Goal: Find specific page/section: Find specific page/section

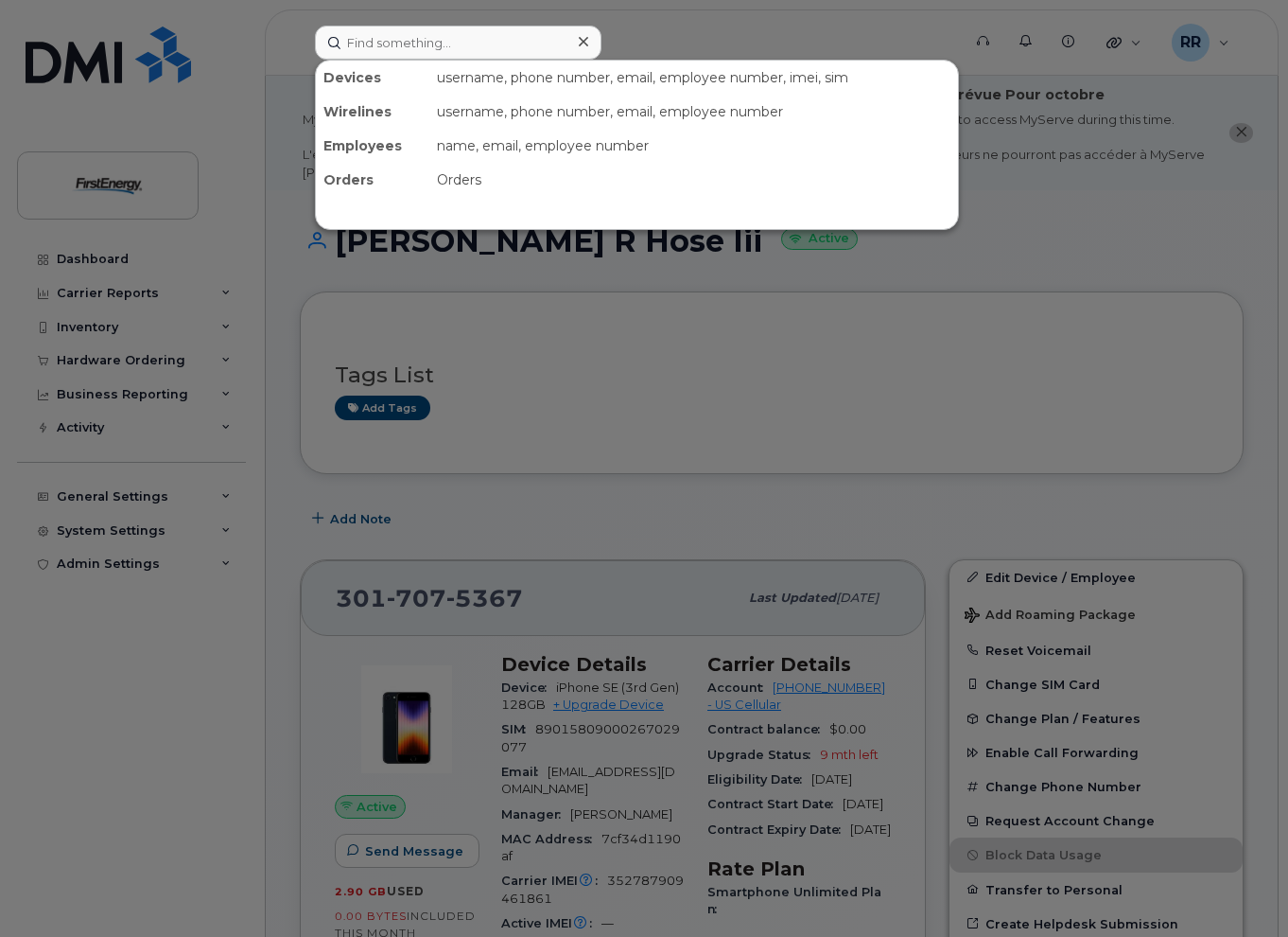
scroll to position [95, 0]
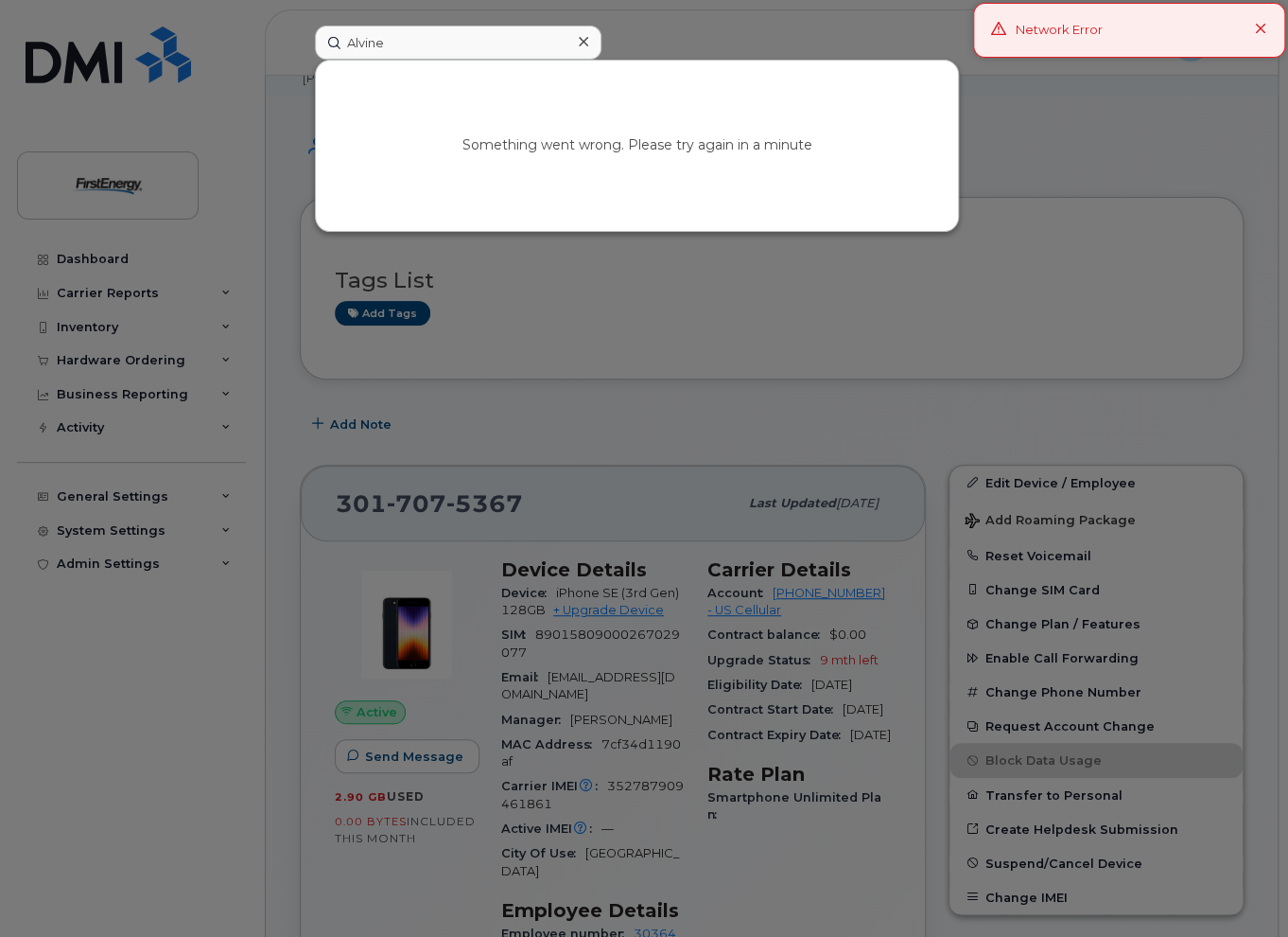
type input "Alvine"
drag, startPoint x: 402, startPoint y: 43, endPoint x: 298, endPoint y: 50, distance: 104.2
click at [300, 50] on div "Alvine Something went wrong. Please try again in a minute" at bounding box center [633, 43] width 664 height 34
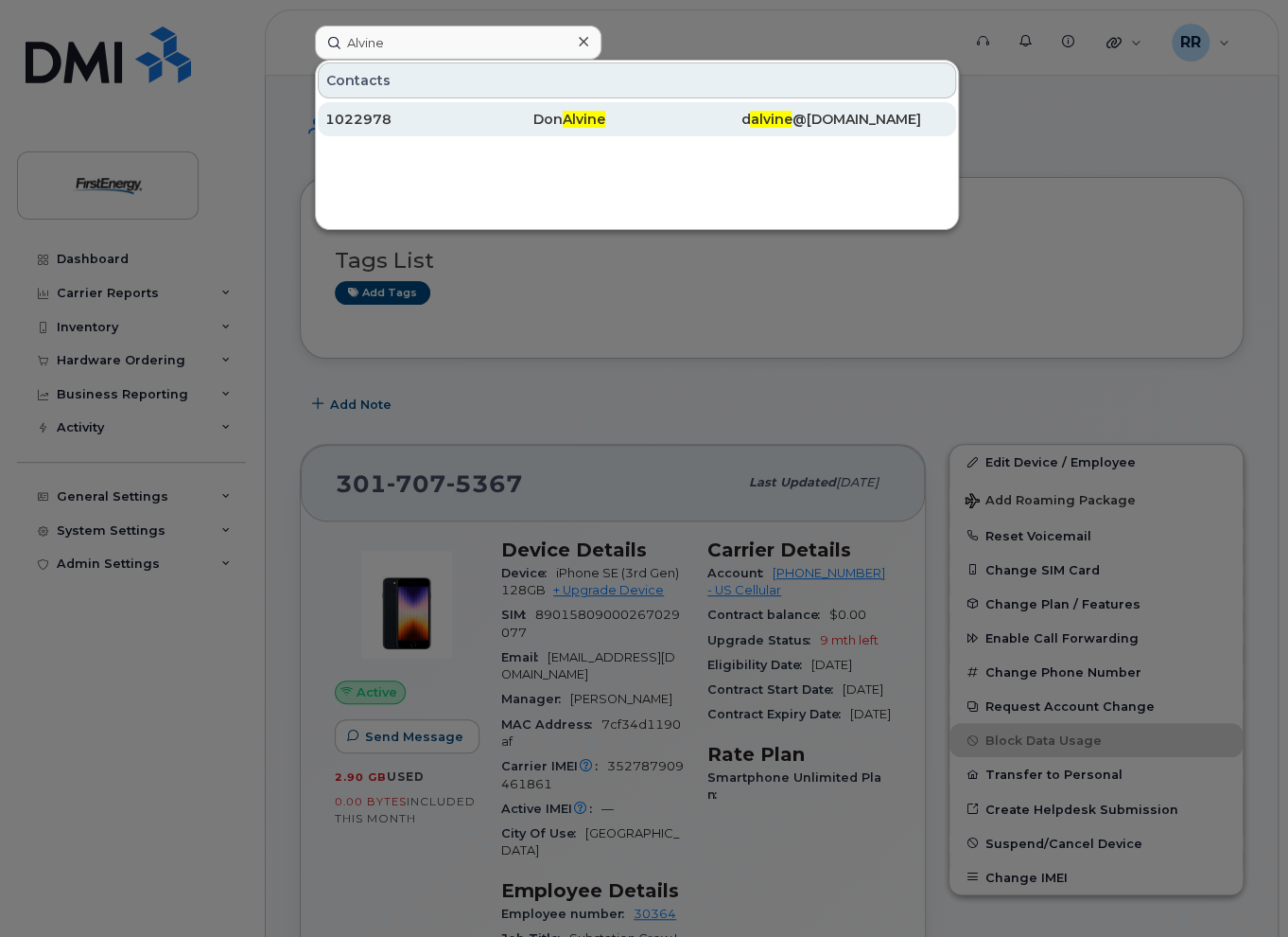
type input "Alvine"
click at [411, 124] on div "1022978" at bounding box center [429, 119] width 209 height 19
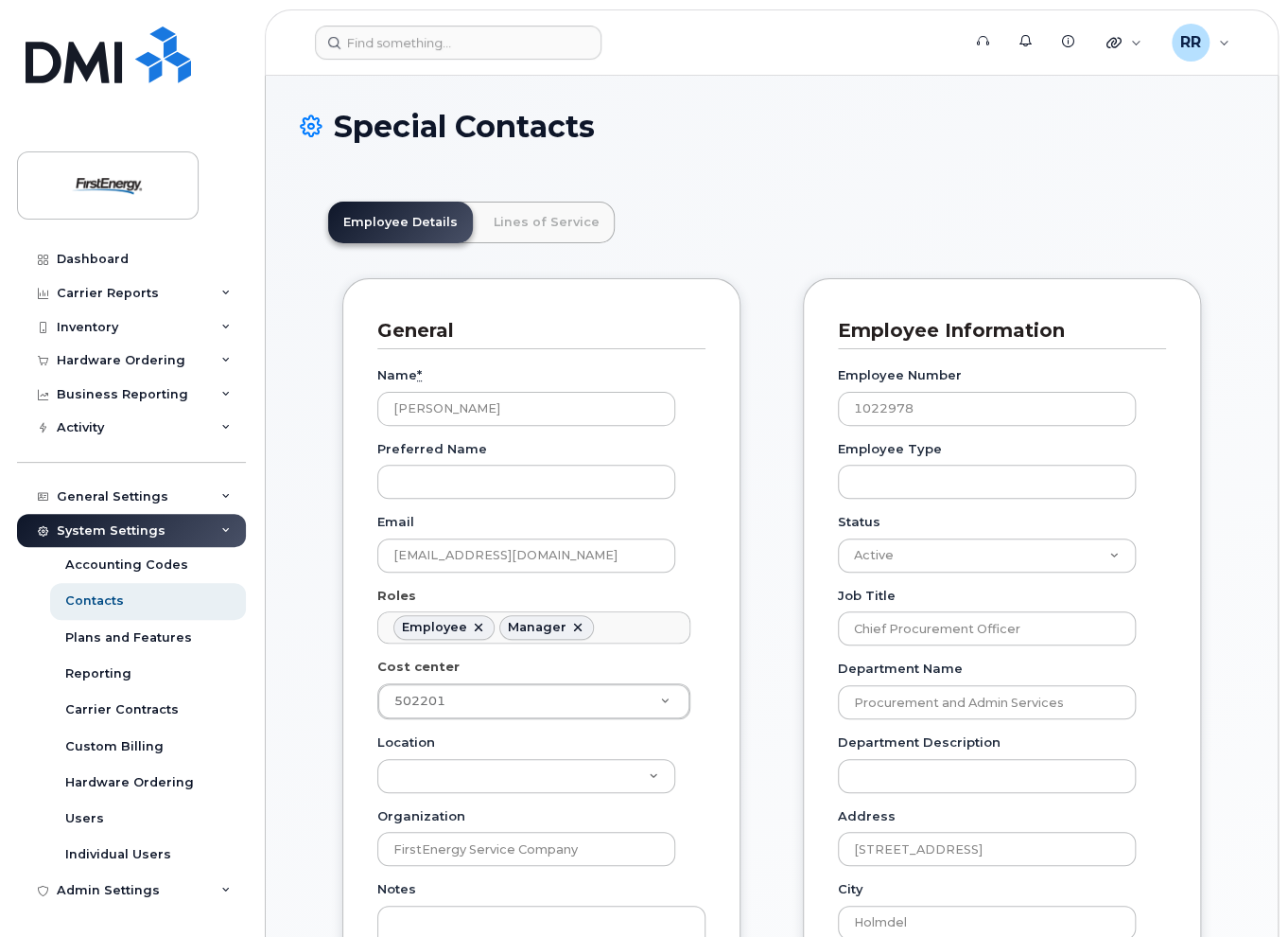
scroll to position [57, 0]
click at [518, 228] on link "Lines of Service" at bounding box center [547, 223] width 137 height 42
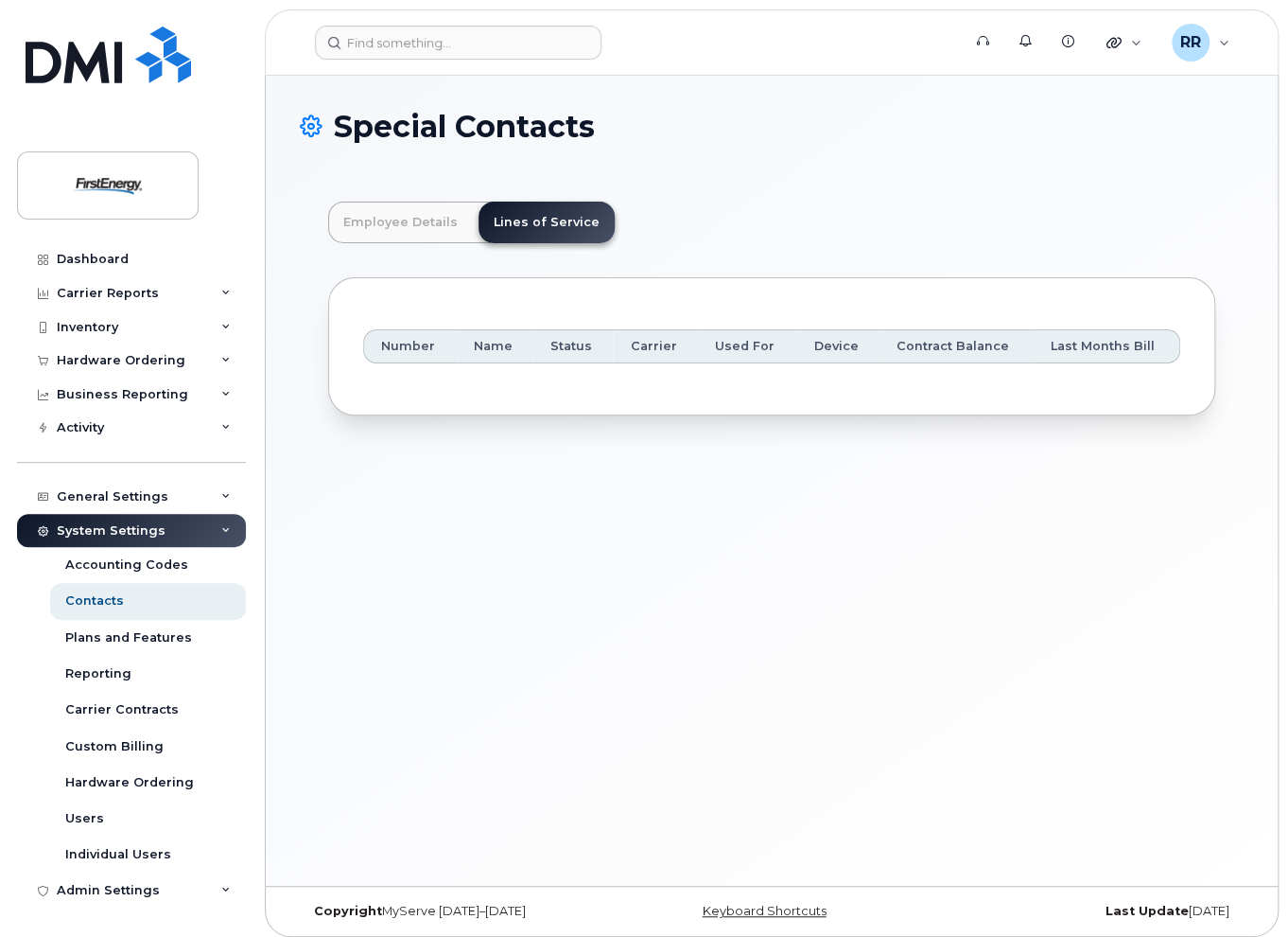
click at [414, 64] on header "Support Alerts Knowledge Base Quicklinks Suspend / Cancel Device Change SIM Car…" at bounding box center [771, 42] width 1014 height 66
click at [410, 57] on input at bounding box center [458, 43] width 286 height 34
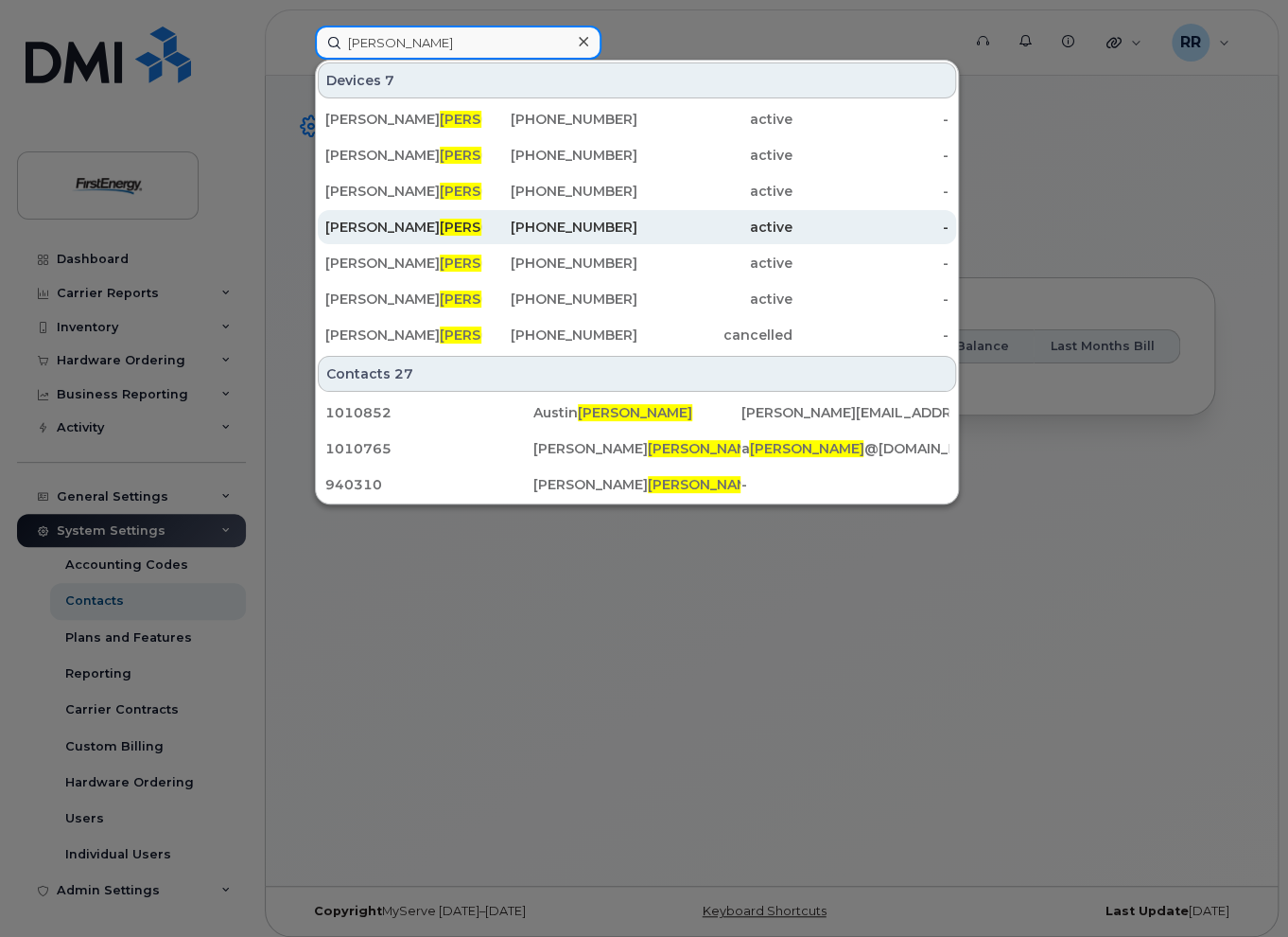
type input "hicks"
click at [440, 230] on span "HICKS" at bounding box center [497, 227] width 115 height 17
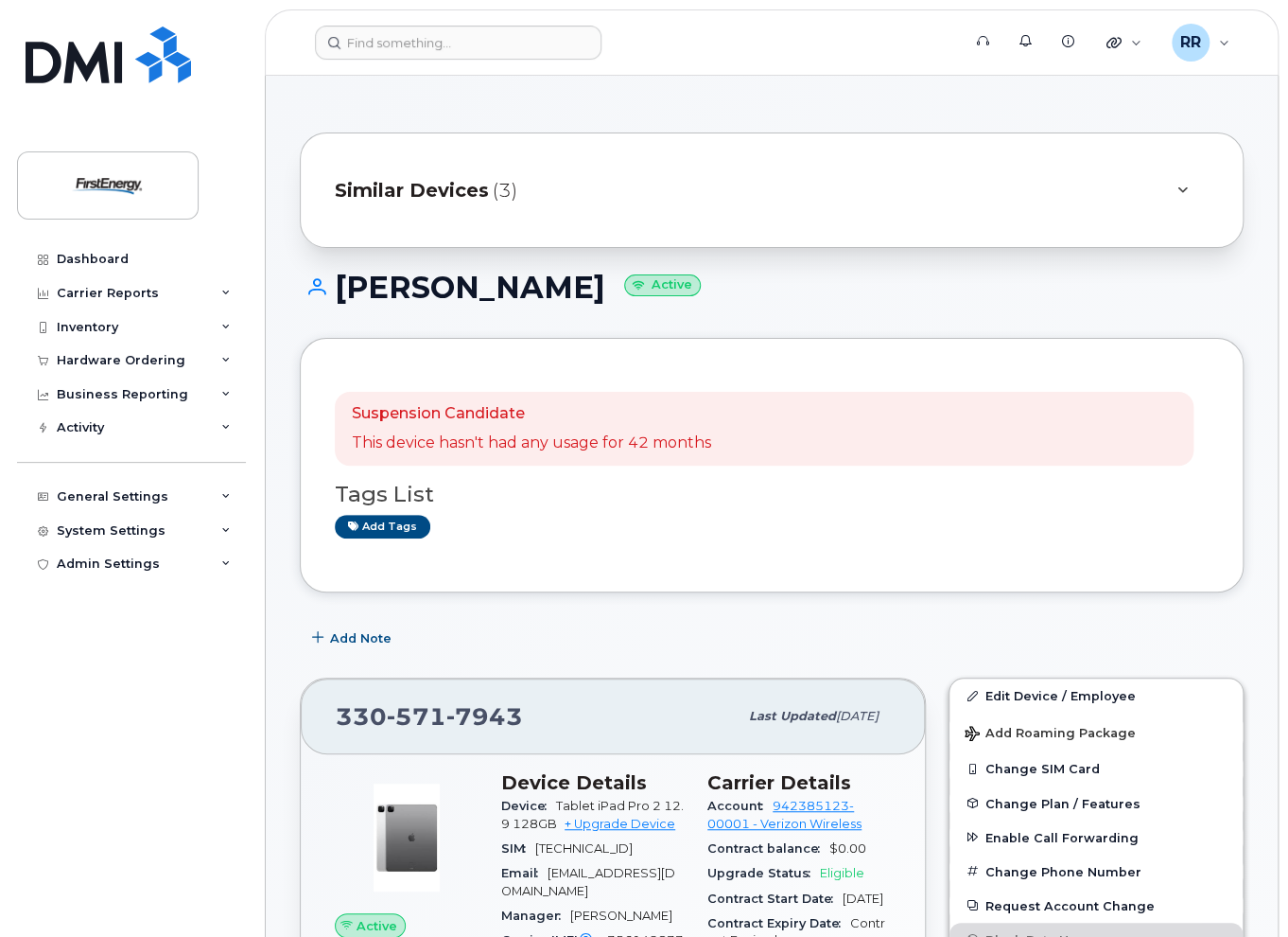
click at [524, 192] on div "Similar Devices (3)" at bounding box center [745, 191] width 821 height 46
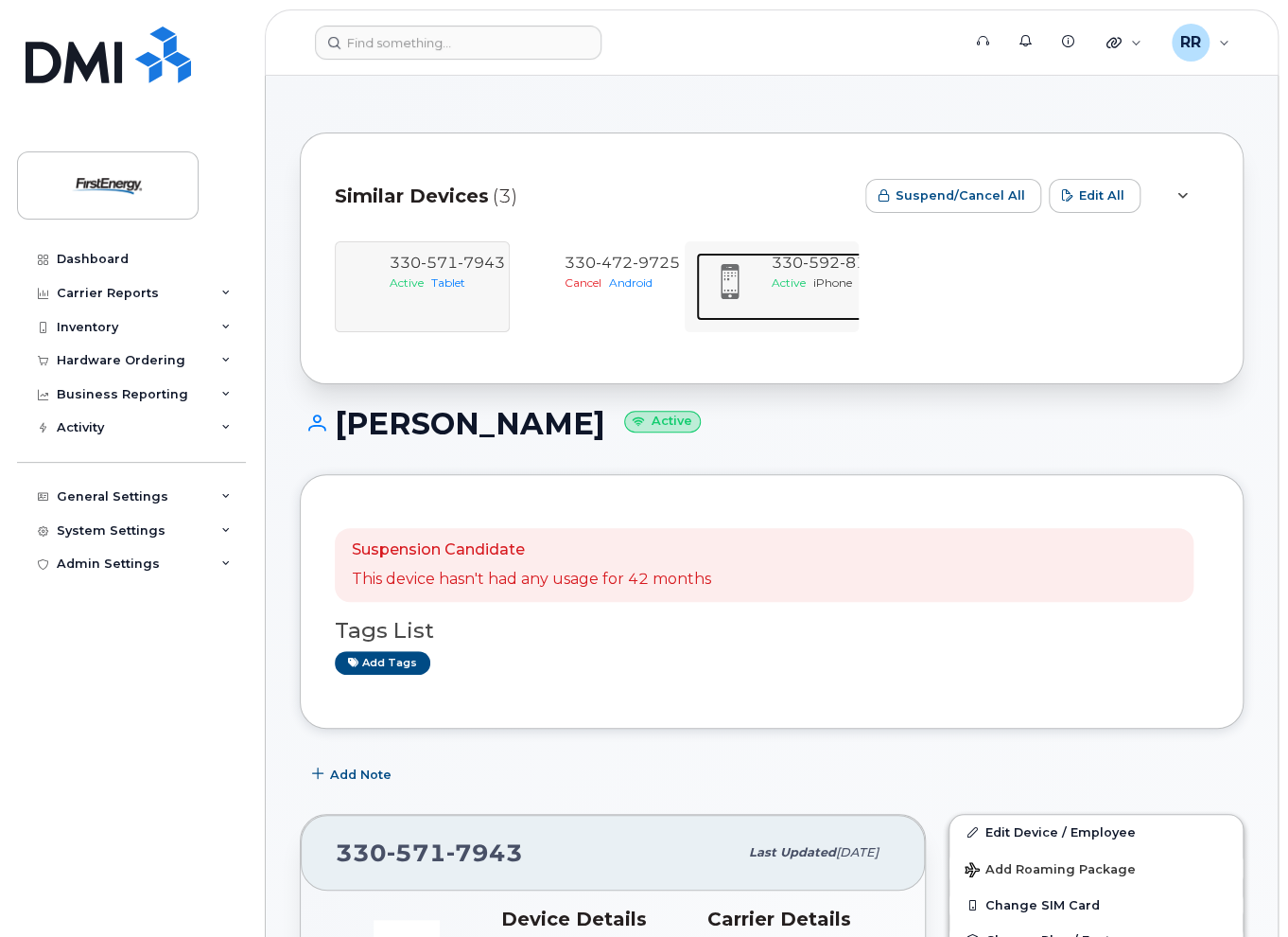
click at [753, 277] on div at bounding box center [730, 281] width 68 height 59
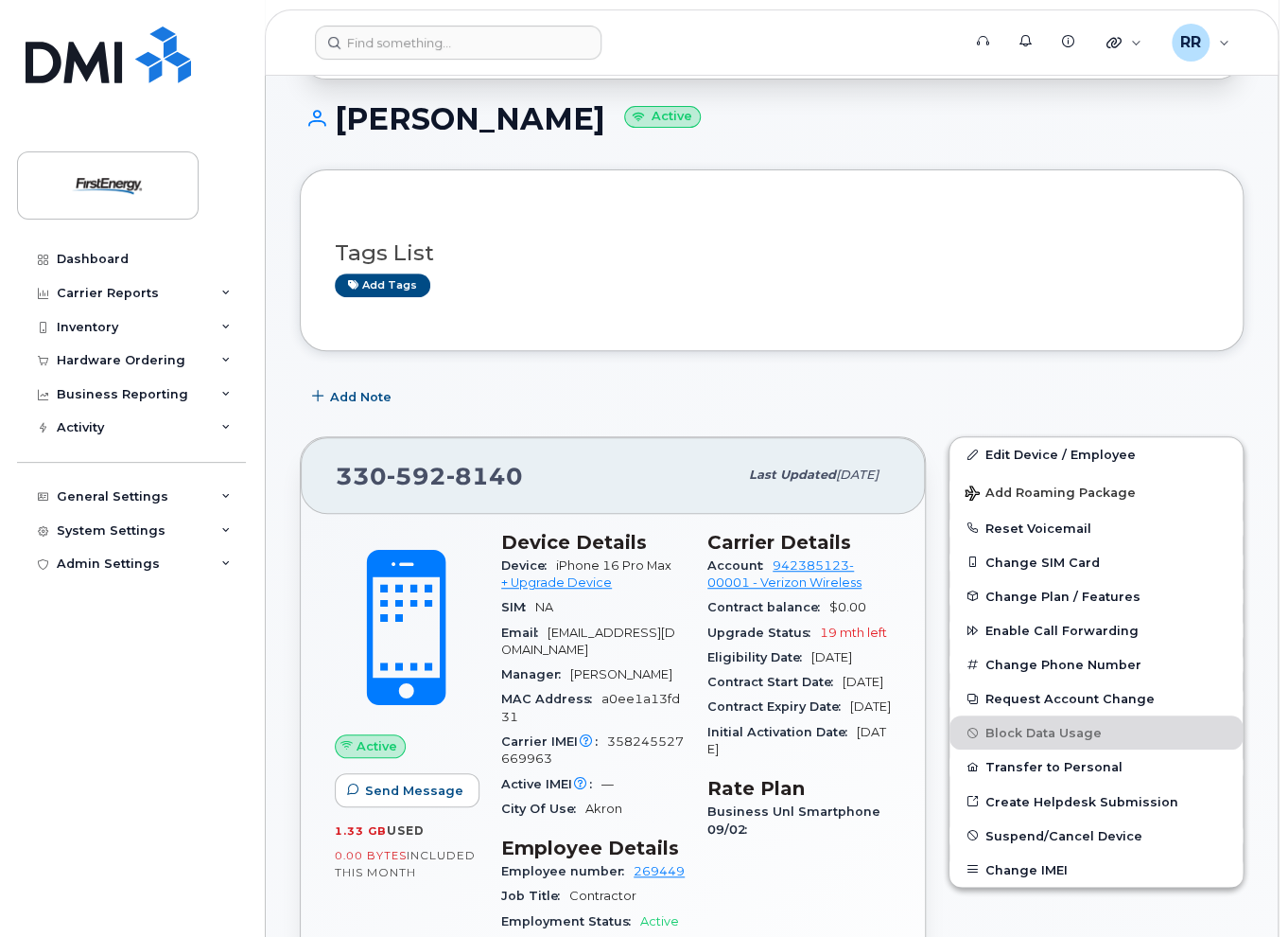
scroll to position [190, 0]
